Goal: Information Seeking & Learning: Learn about a topic

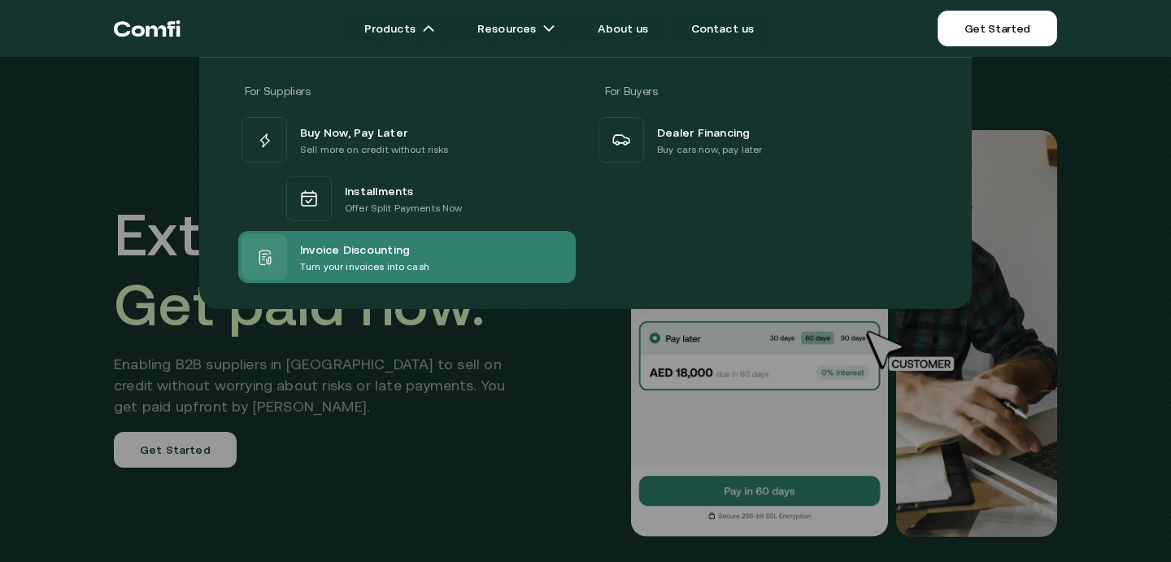
click at [370, 247] on span "Invoice Discounting" at bounding box center [355, 249] width 110 height 20
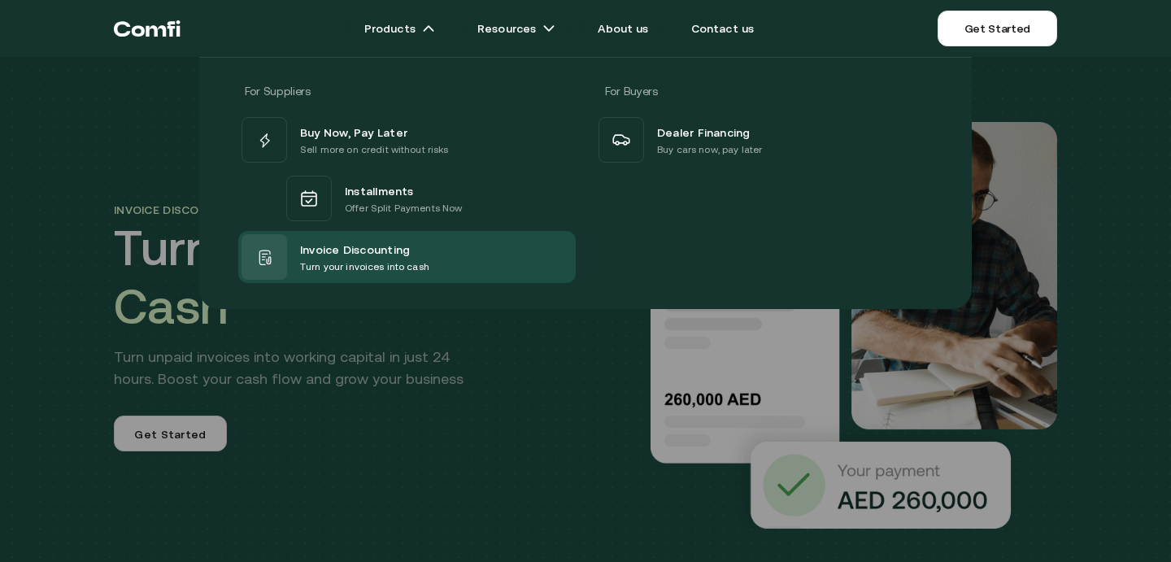
click at [378, 407] on div at bounding box center [585, 338] width 1171 height 562
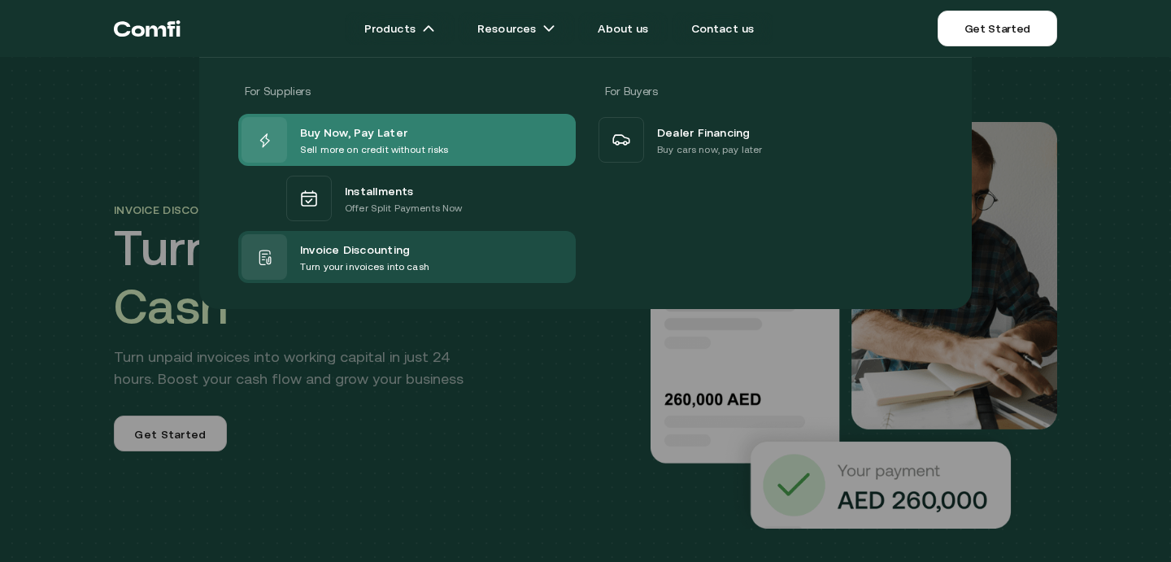
click at [371, 132] on span "Buy Now, Pay Later" at bounding box center [353, 132] width 107 height 20
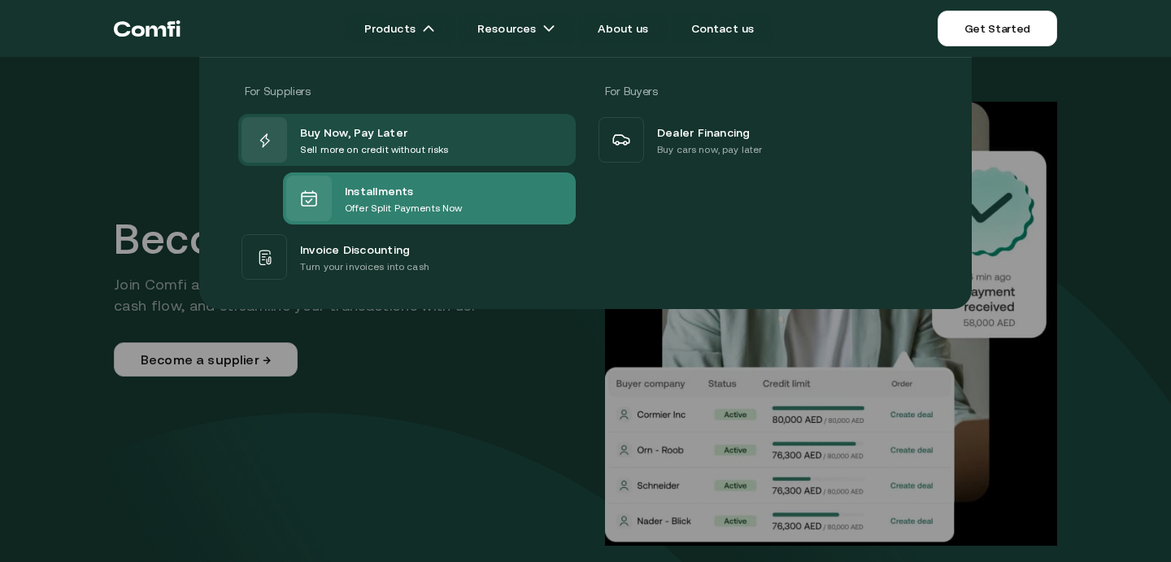
click at [368, 185] on span "Installments" at bounding box center [379, 191] width 69 height 20
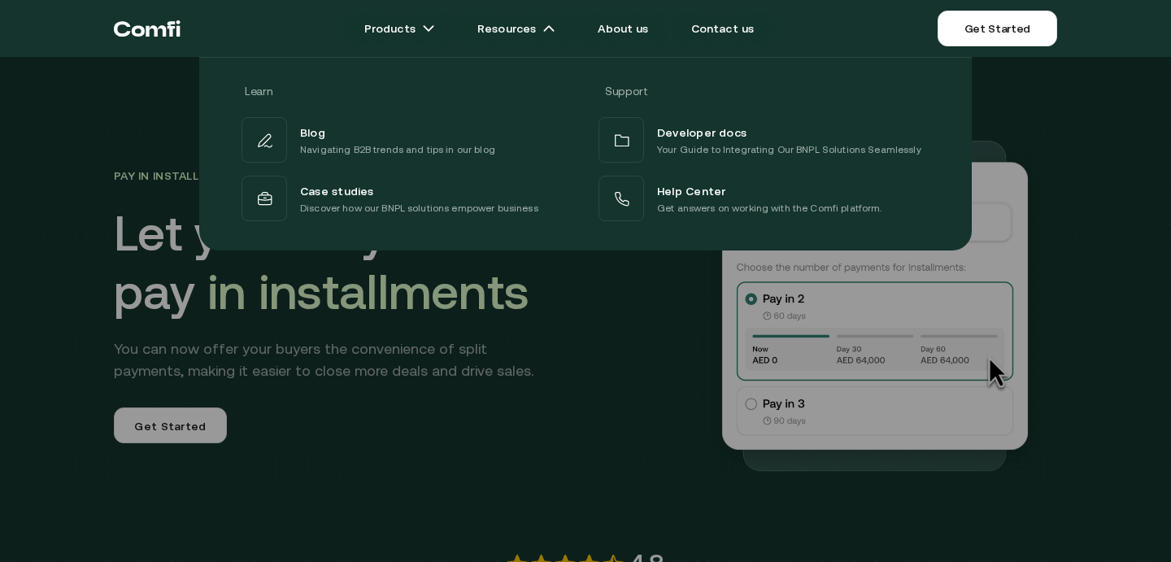
click at [453, 364] on div at bounding box center [585, 338] width 1171 height 562
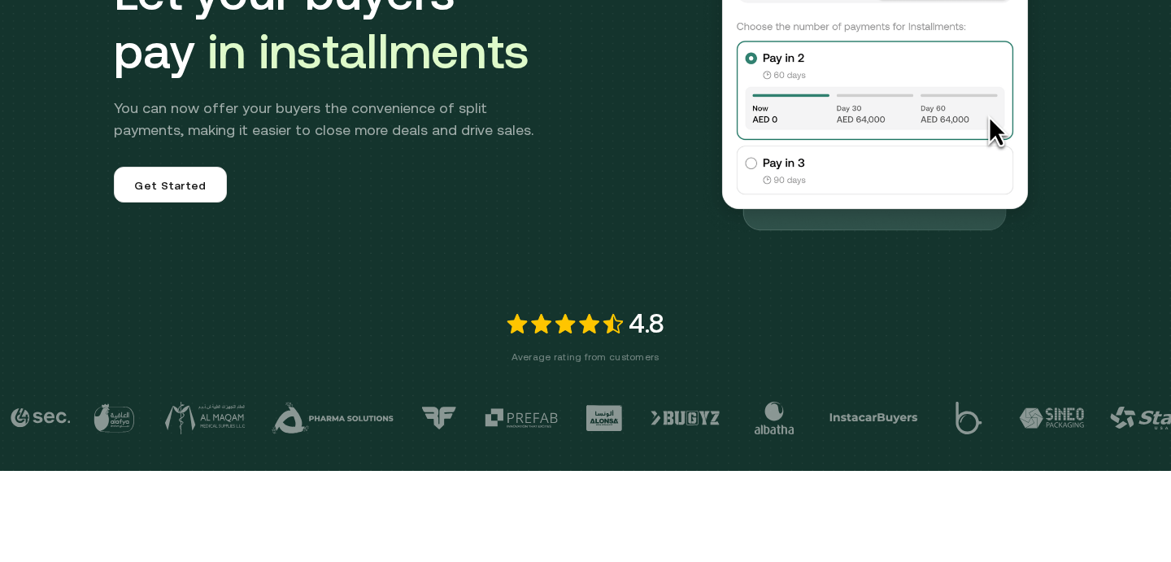
scroll to position [251, 0]
